Goal: Navigation & Orientation: Find specific page/section

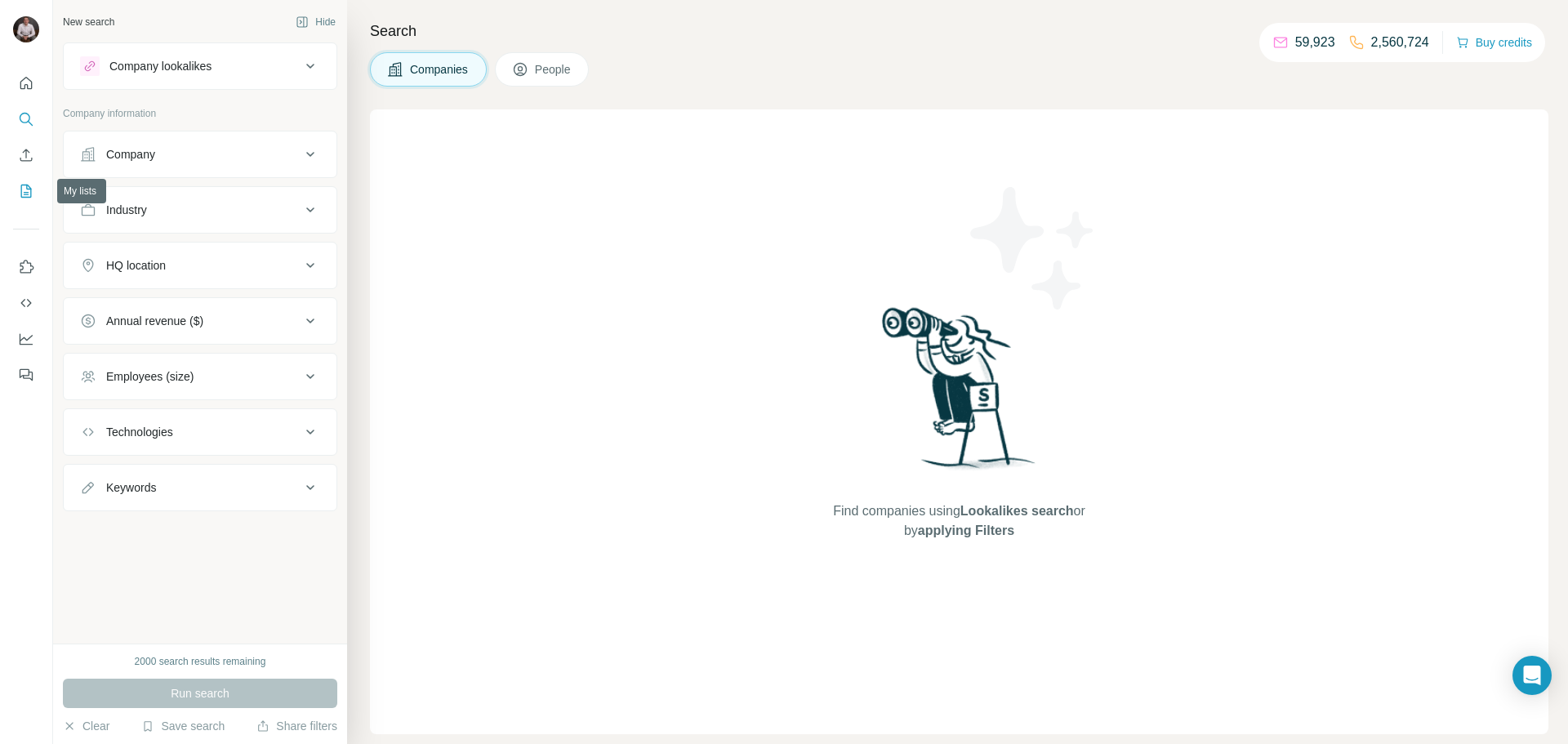
click at [27, 187] on icon "My lists" at bounding box center [28, 189] width 9 height 10
